Goal: Task Accomplishment & Management: Use online tool/utility

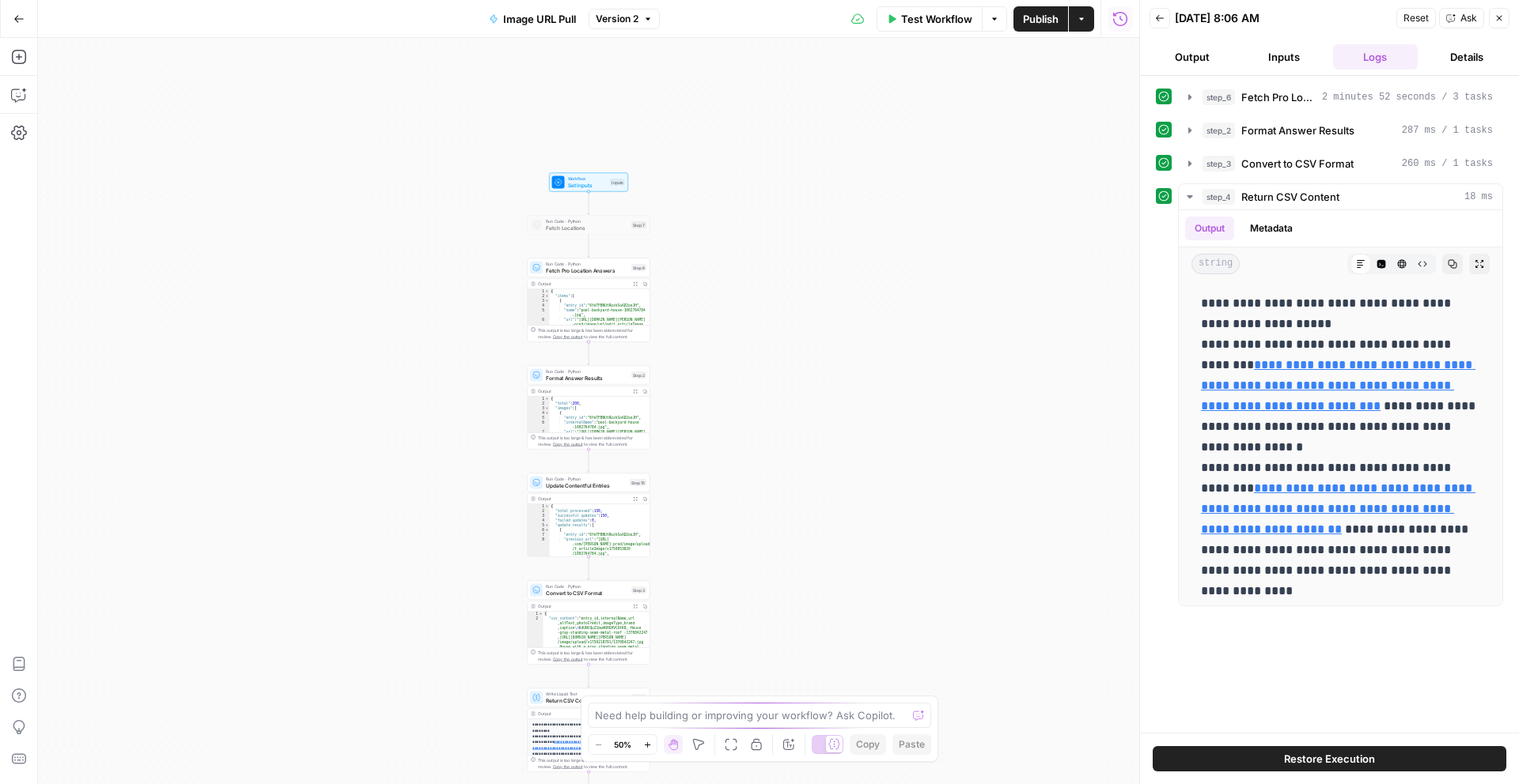
click at [746, 118] on div "Workflow Set Inputs Inputs Run Code · Python Fetch Locations Step 7 Run Code · …" at bounding box center [589, 411] width 1101 height 747
